Goal: Register for event/course: Sign up to attend an event or enroll in a course

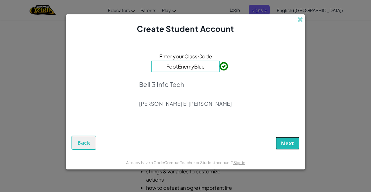
click at [296, 142] on button "Next" at bounding box center [288, 143] width 24 height 13
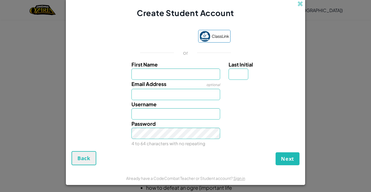
click at [285, 145] on div "Password 4 to 64 characters with no repeating" at bounding box center [186, 133] width 234 height 28
click at [288, 154] on button "Next" at bounding box center [288, 158] width 24 height 13
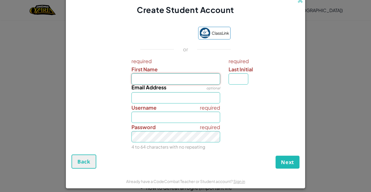
click at [201, 81] on input "First Name" at bounding box center [176, 78] width 89 height 11
type input "Lilith"
click at [237, 79] on input "Last Initial" at bounding box center [239, 78] width 20 height 11
type input "J"
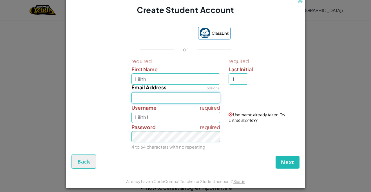
click at [175, 99] on input "Email Address" at bounding box center [176, 97] width 89 height 11
click at [149, 115] on input "LilithJ" at bounding box center [176, 117] width 89 height 11
type input "LilithJ68127469"
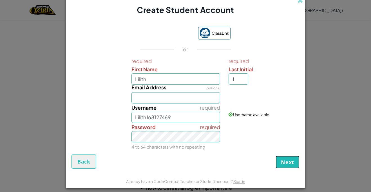
click at [288, 159] on span "Next" at bounding box center [287, 162] width 13 height 7
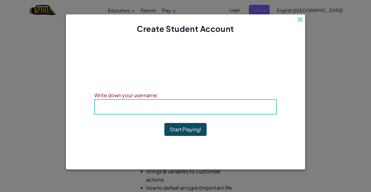
click at [308, 79] on div "Create Student Account Account Created! Write down your information so that you…" at bounding box center [185, 96] width 371 height 192
click at [190, 130] on button "Start Playing!" at bounding box center [185, 129] width 42 height 13
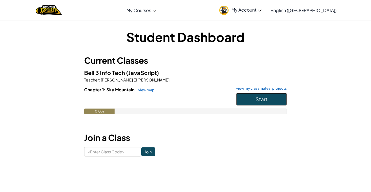
click at [249, 98] on button "Start" at bounding box center [261, 99] width 51 height 13
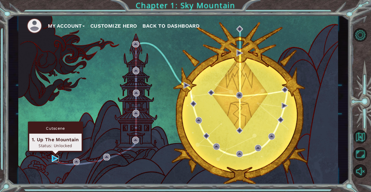
click at [53, 159] on img at bounding box center [55, 158] width 7 height 7
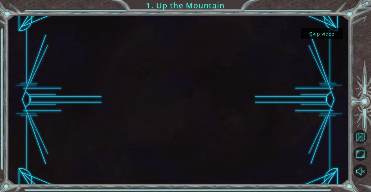
click at [331, 30] on button "Skip video" at bounding box center [322, 33] width 42 height 11
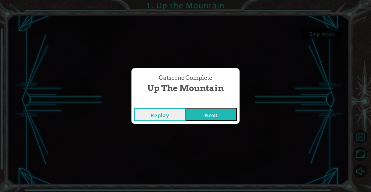
click at [227, 111] on button "Next" at bounding box center [211, 114] width 51 height 13
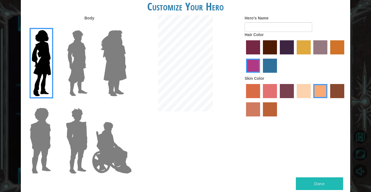
click at [250, 47] on label "paprika hair color" at bounding box center [253, 47] width 14 height 14
click at [244, 56] on input "paprika hair color" at bounding box center [244, 56] width 0 height 0
